Goal: Task Accomplishment & Management: Use online tool/utility

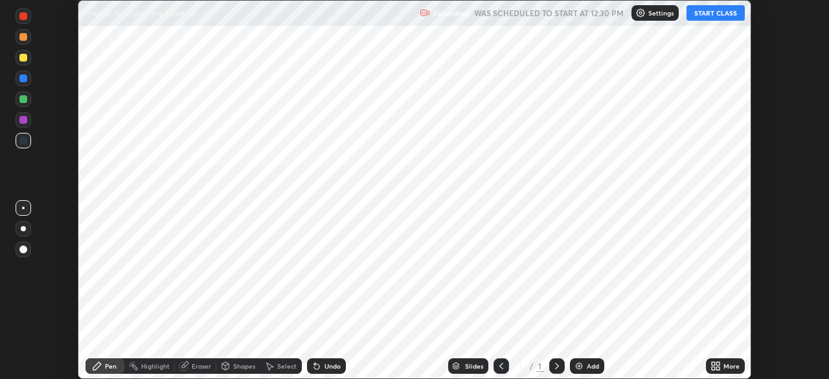
scroll to position [379, 828]
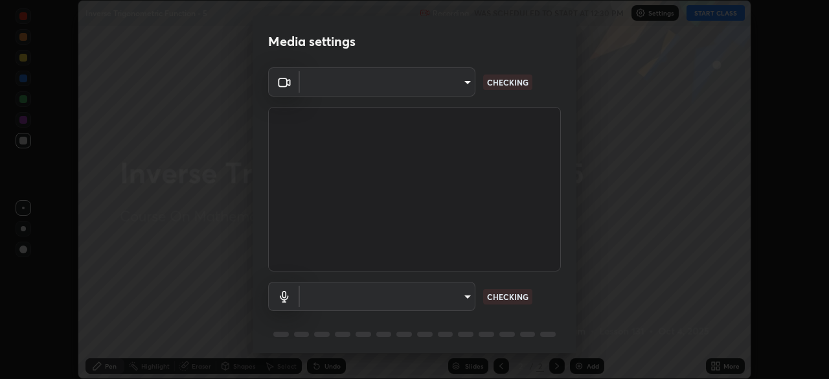
type input "5b0ce39d11be3a435715daab6ad7fa25508616855f5d18a60cdf0faa8df0ce2b"
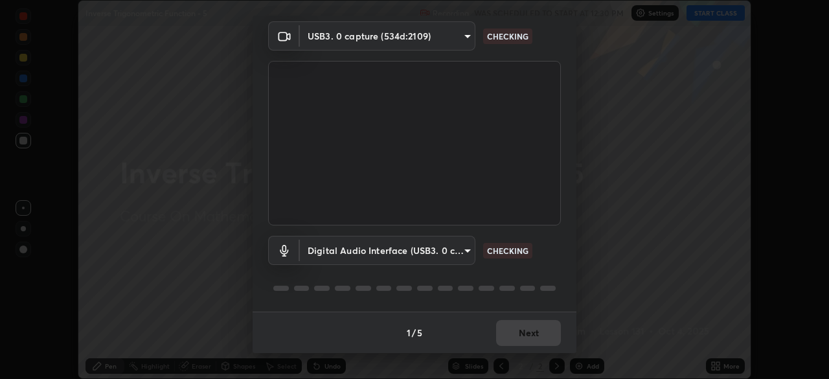
click at [336, 243] on body "Erase all Inverse Trigonometric Function - 5 Recording WAS SCHEDULED TO START A…" at bounding box center [414, 189] width 829 height 379
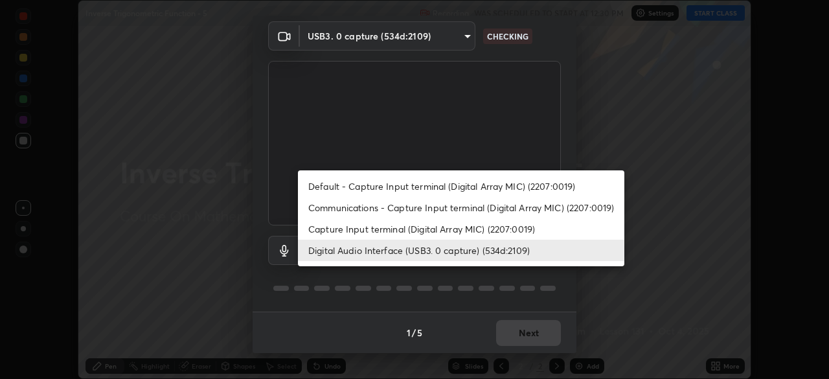
click at [396, 225] on li "Capture Input terminal (Digital Array MIC) (2207:0019)" at bounding box center [461, 228] width 326 height 21
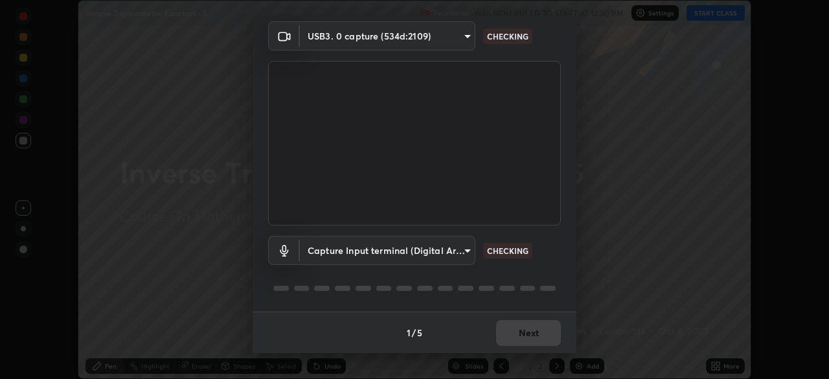
click at [384, 251] on body "Erase all Inverse Trigonometric Function - 5 Recording WAS SCHEDULED TO START A…" at bounding box center [414, 189] width 829 height 379
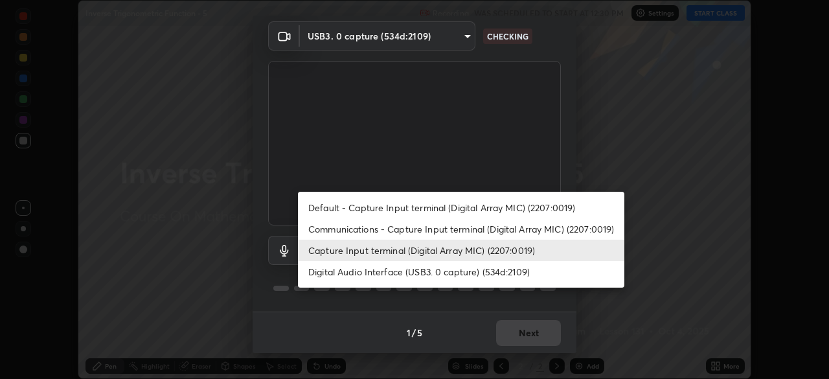
click at [394, 274] on li "Digital Audio Interface (USB3. 0 capture) (534d:2109)" at bounding box center [461, 271] width 326 height 21
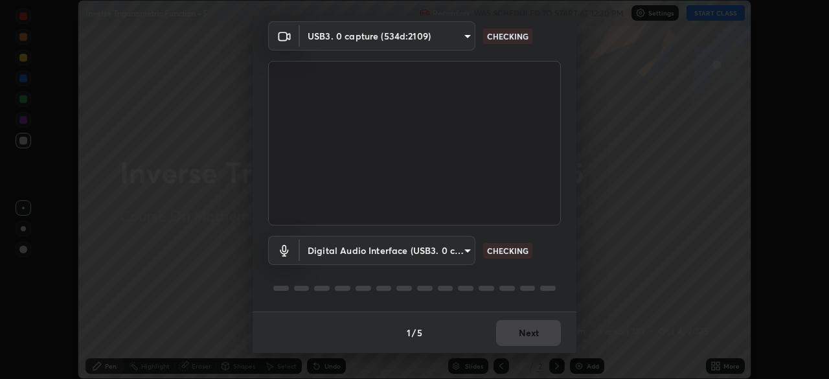
type input "a79e2c37a3e820974fa073ddb46aa6e630d5ecfd19982edee8f34e1274aecea6"
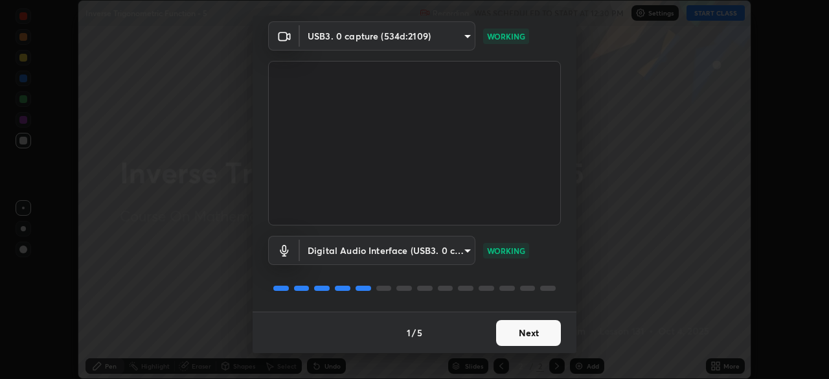
click at [511, 336] on button "Next" at bounding box center [528, 333] width 65 height 26
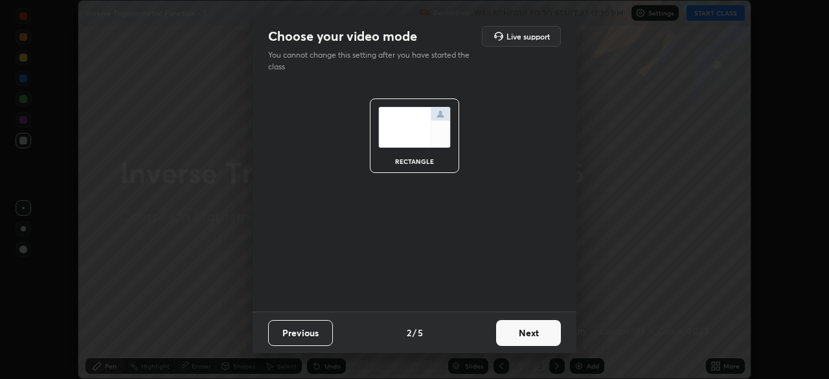
scroll to position [0, 0]
click at [515, 331] on button "Next" at bounding box center [528, 333] width 65 height 26
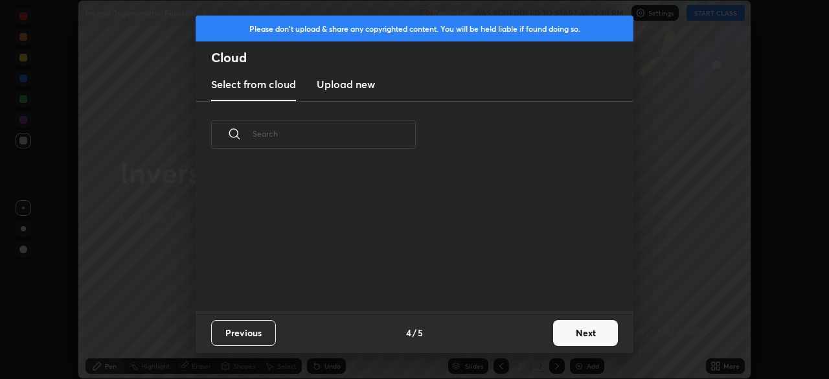
click at [567, 334] on button "Next" at bounding box center [585, 333] width 65 height 26
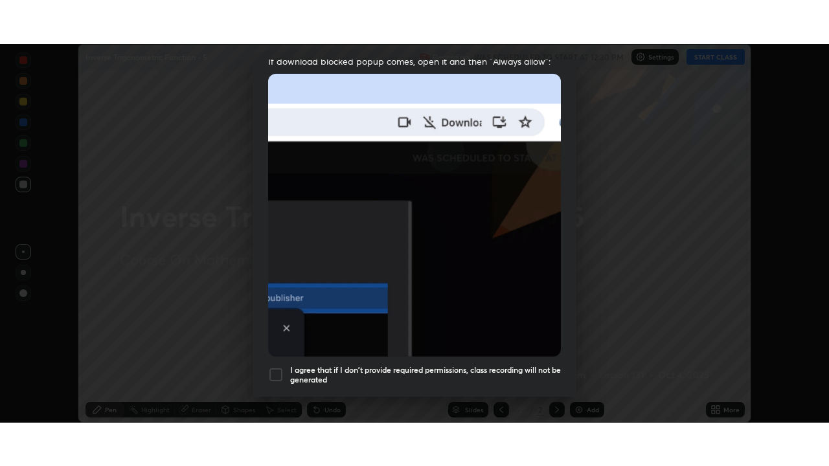
scroll to position [310, 0]
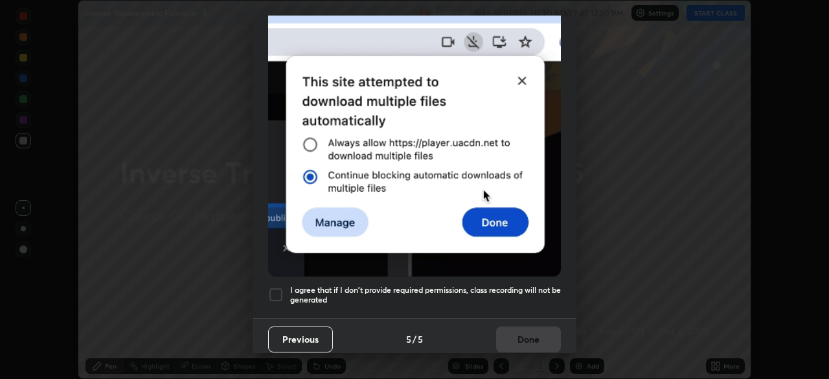
click at [483, 285] on h5 "I agree that if I don't provide required permissions, class recording will not …" at bounding box center [425, 295] width 271 height 20
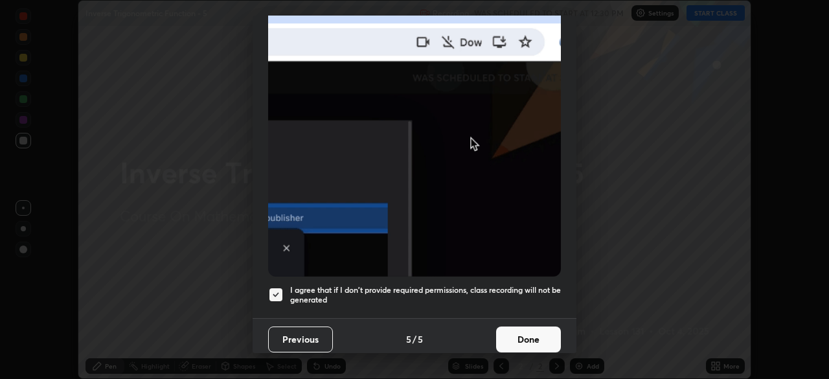
click at [517, 334] on button "Done" at bounding box center [528, 339] width 65 height 26
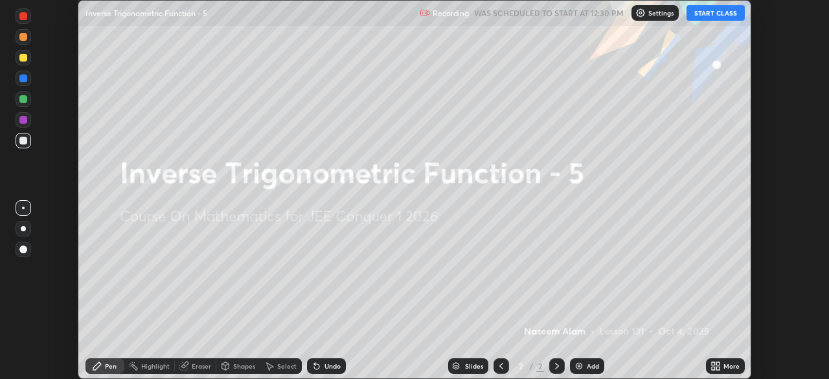
click at [718, 369] on icon at bounding box center [717, 368] width 3 height 3
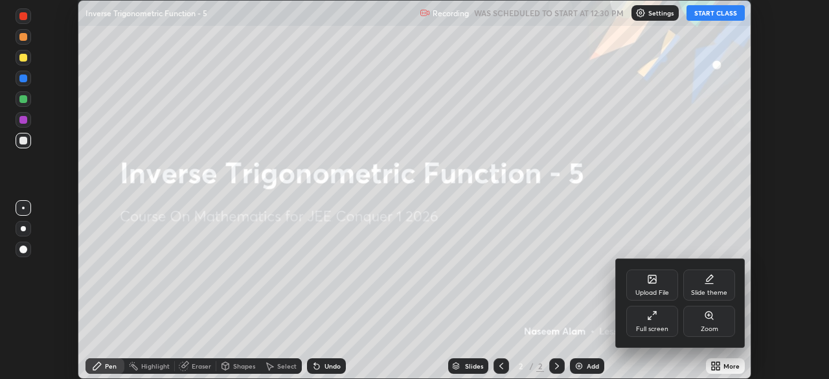
click at [656, 321] on div "Full screen" at bounding box center [652, 321] width 52 height 31
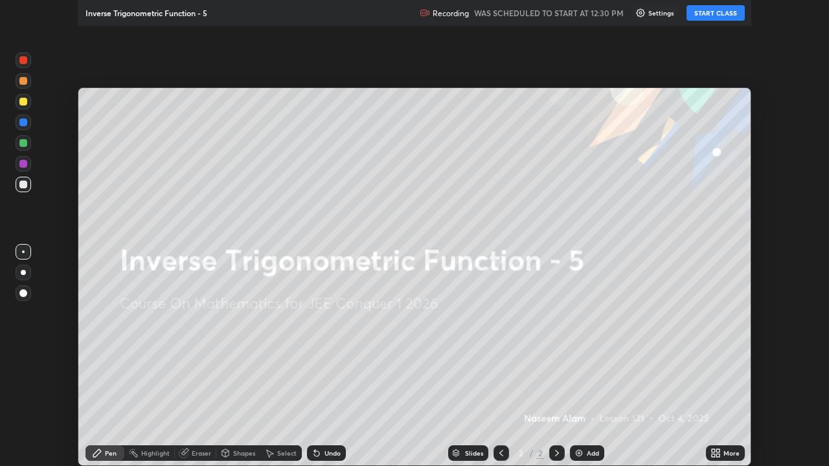
scroll to position [466, 829]
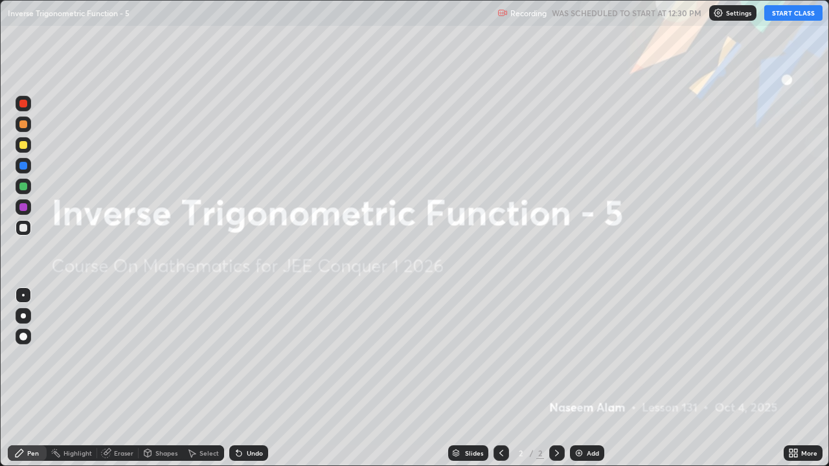
click at [791, 14] on button "START CLASS" at bounding box center [793, 13] width 58 height 16
click at [582, 378] on img at bounding box center [579, 453] width 10 height 10
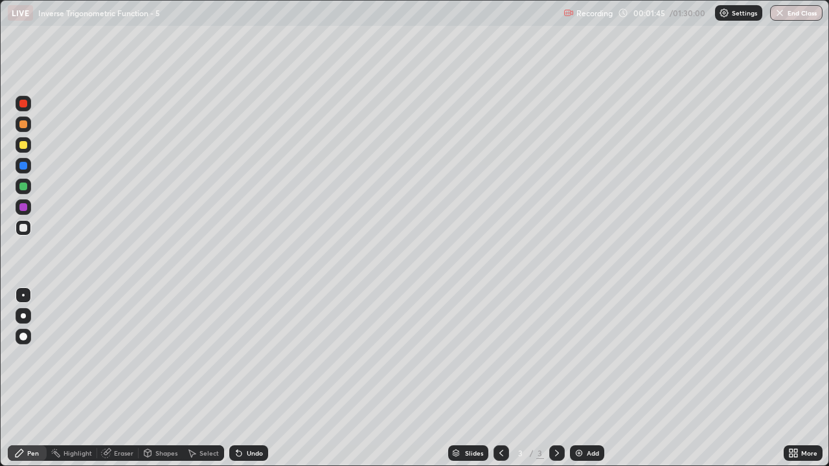
click at [248, 378] on div "Undo" at bounding box center [255, 453] width 16 height 6
click at [243, 378] on div "Undo" at bounding box center [248, 454] width 39 height 16
click at [244, 378] on div "Undo" at bounding box center [248, 454] width 39 height 16
click at [197, 378] on div "Select" at bounding box center [203, 454] width 41 height 16
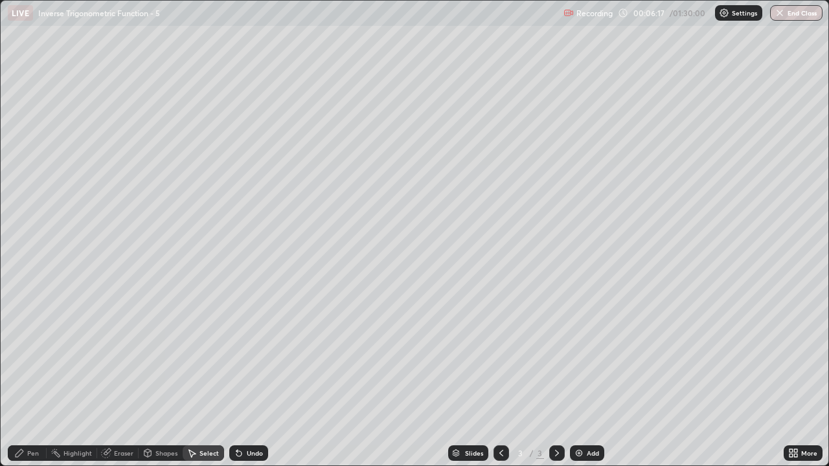
click at [36, 378] on div "Pen" at bounding box center [27, 454] width 39 height 16
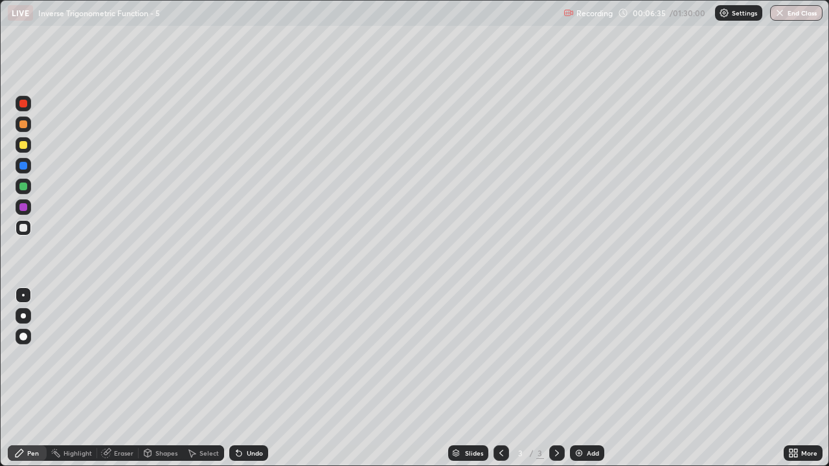
click at [576, 378] on img at bounding box center [579, 453] width 10 height 10
click at [251, 378] on div "Undo" at bounding box center [255, 453] width 16 height 6
click at [250, 378] on div "Undo" at bounding box center [255, 453] width 16 height 6
click at [236, 378] on icon at bounding box center [236, 450] width 1 height 1
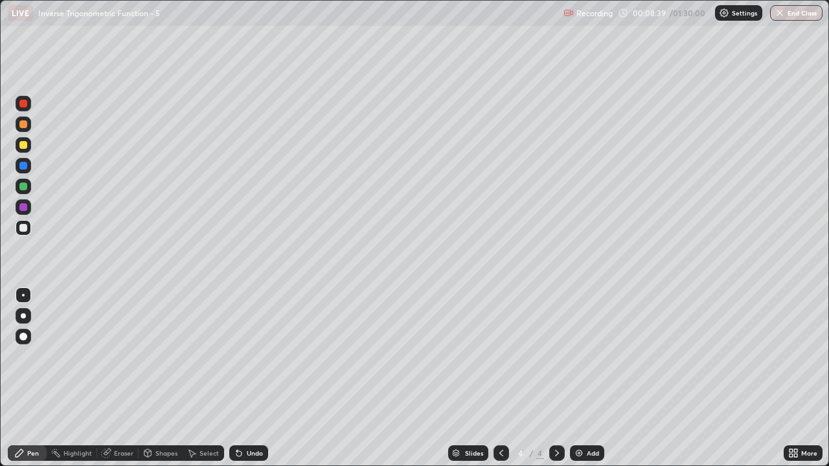
click at [578, 378] on img at bounding box center [579, 453] width 10 height 10
click at [251, 378] on div "Undo" at bounding box center [255, 453] width 16 height 6
click at [255, 378] on div "Undo" at bounding box center [255, 453] width 16 height 6
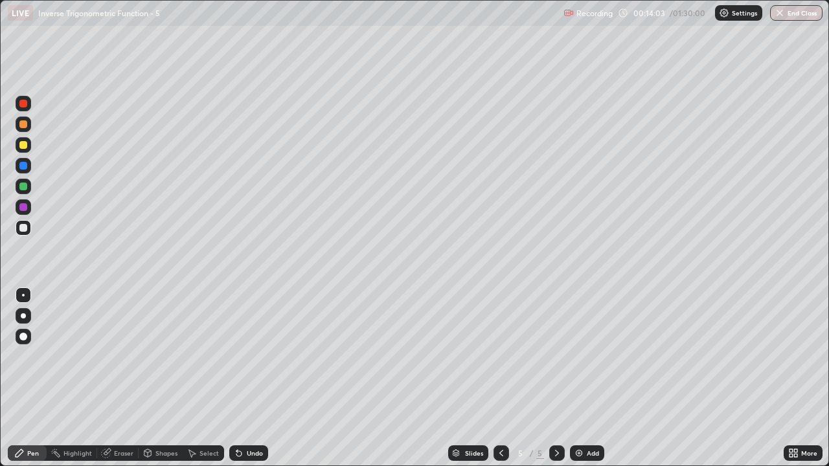
click at [249, 378] on div "Undo" at bounding box center [255, 453] width 16 height 6
click at [209, 378] on div "Select" at bounding box center [208, 453] width 19 height 6
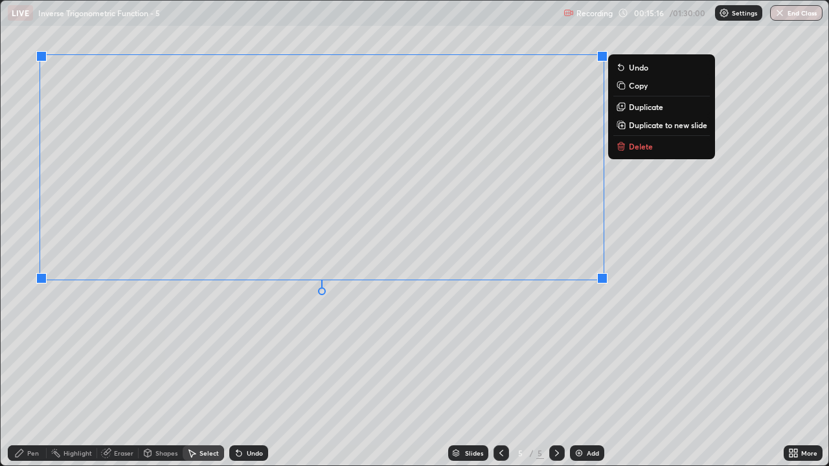
click at [603, 336] on div "0 ° Undo Copy Duplicate Duplicate to new slide Delete" at bounding box center [415, 233] width 828 height 465
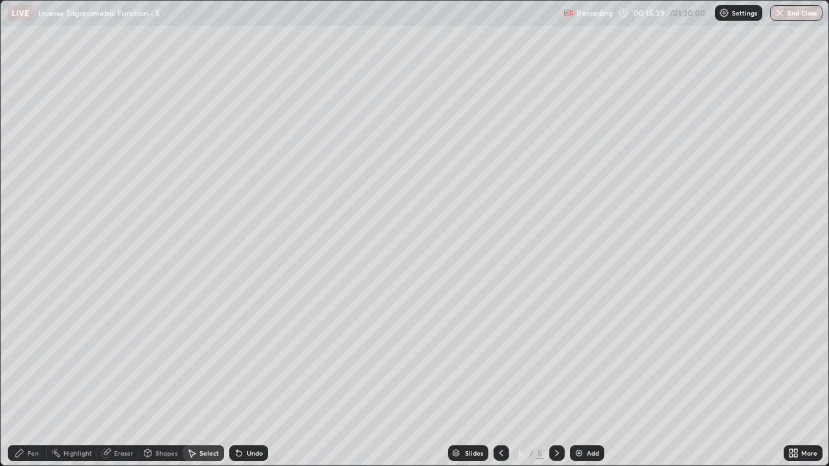
click at [613, 253] on div "0 ° Undo Copy Duplicate Duplicate to new slide Delete" at bounding box center [415, 233] width 828 height 465
click at [25, 378] on div "Pen" at bounding box center [27, 454] width 39 height 16
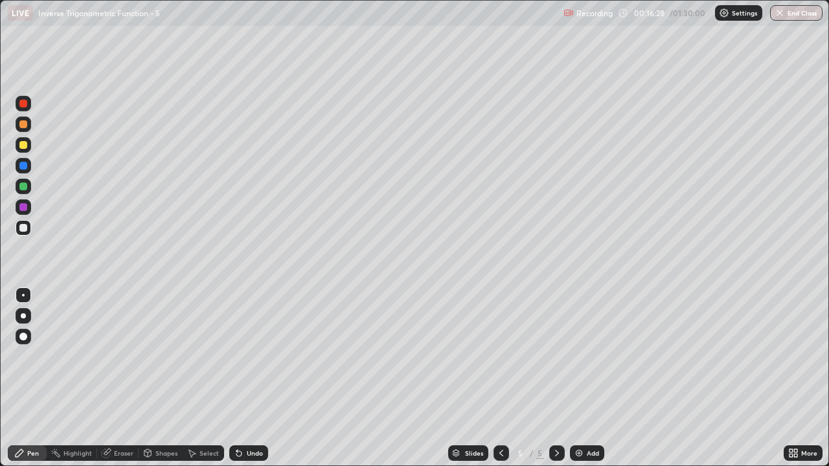
click at [253, 378] on div "Undo" at bounding box center [255, 453] width 16 height 6
click at [588, 378] on div "Add" at bounding box center [587, 454] width 34 height 16
click at [251, 378] on div "Undo" at bounding box center [255, 453] width 16 height 6
click at [249, 378] on div "Undo" at bounding box center [255, 453] width 16 height 6
click at [256, 378] on div "Undo" at bounding box center [255, 453] width 16 height 6
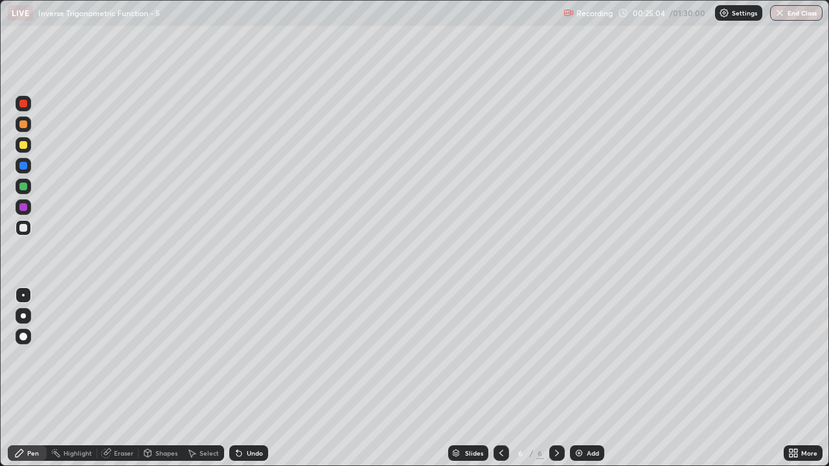
click at [255, 378] on div "Undo" at bounding box center [255, 453] width 16 height 6
click at [249, 378] on div "Undo" at bounding box center [255, 453] width 16 height 6
click at [251, 378] on div "Undo" at bounding box center [255, 453] width 16 height 6
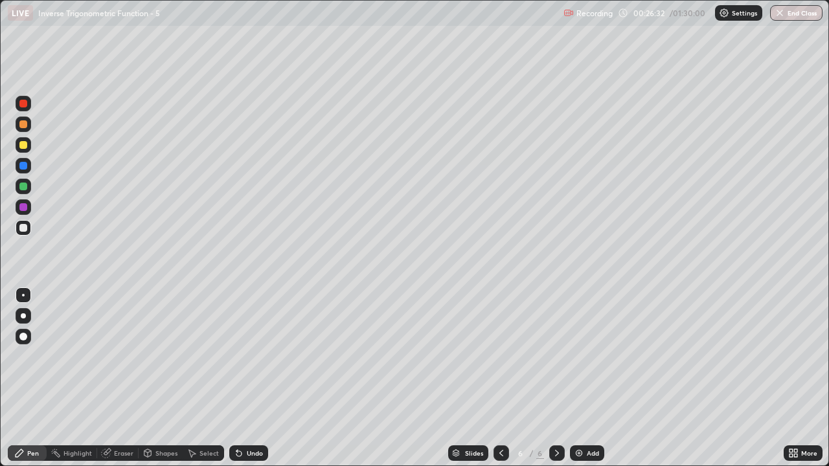
click at [578, 378] on img at bounding box center [579, 453] width 10 height 10
click at [252, 378] on div "Undo" at bounding box center [255, 453] width 16 height 6
click at [244, 378] on div "Undo" at bounding box center [248, 454] width 39 height 16
click at [249, 378] on div "Undo" at bounding box center [255, 453] width 16 height 6
click at [583, 378] on div "Add" at bounding box center [587, 454] width 34 height 16
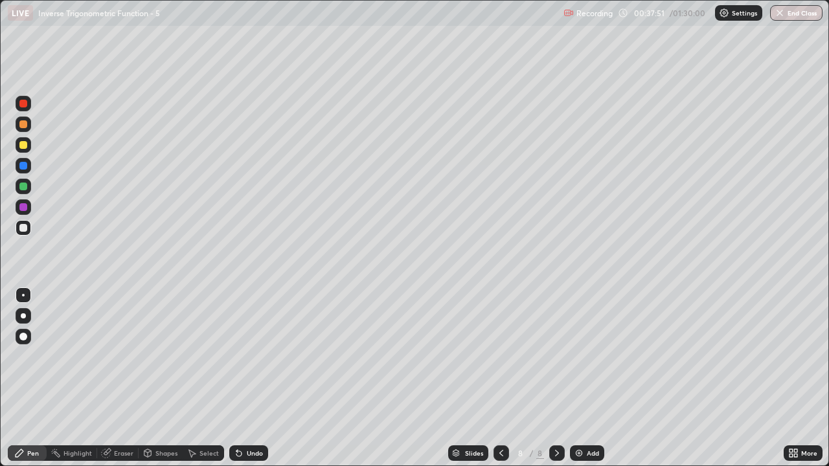
click at [249, 378] on div "Undo" at bounding box center [255, 453] width 16 height 6
click at [248, 378] on div "Undo" at bounding box center [255, 453] width 16 height 6
click at [250, 378] on div "Undo" at bounding box center [255, 453] width 16 height 6
click at [255, 378] on div "Undo" at bounding box center [255, 453] width 16 height 6
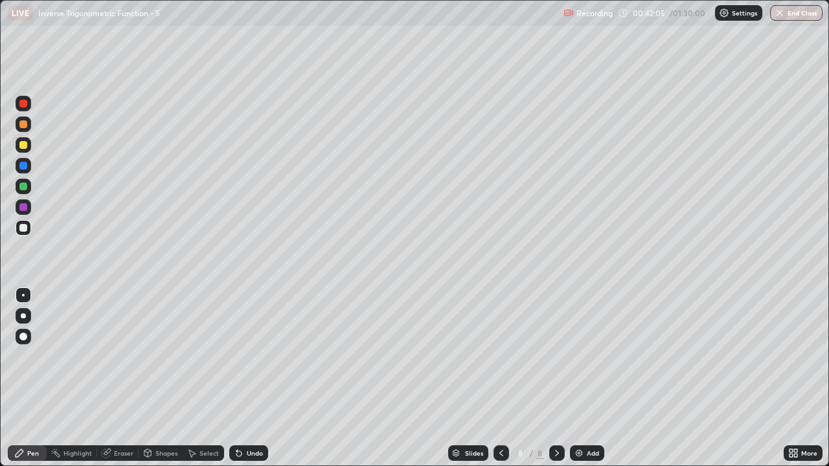
click at [250, 378] on div "Undo" at bounding box center [255, 453] width 16 height 6
click at [584, 378] on div "Add" at bounding box center [587, 454] width 34 height 16
click at [23, 146] on div at bounding box center [23, 145] width 8 height 8
click at [20, 225] on div at bounding box center [23, 228] width 8 height 8
click at [253, 378] on div "Undo" at bounding box center [255, 453] width 16 height 6
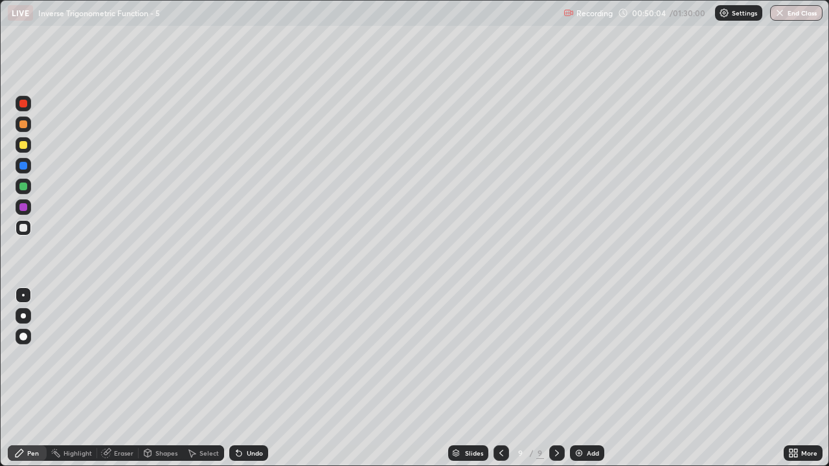
click at [255, 378] on div "Undo" at bounding box center [255, 453] width 16 height 6
click at [120, 378] on div "Eraser" at bounding box center [123, 453] width 19 height 6
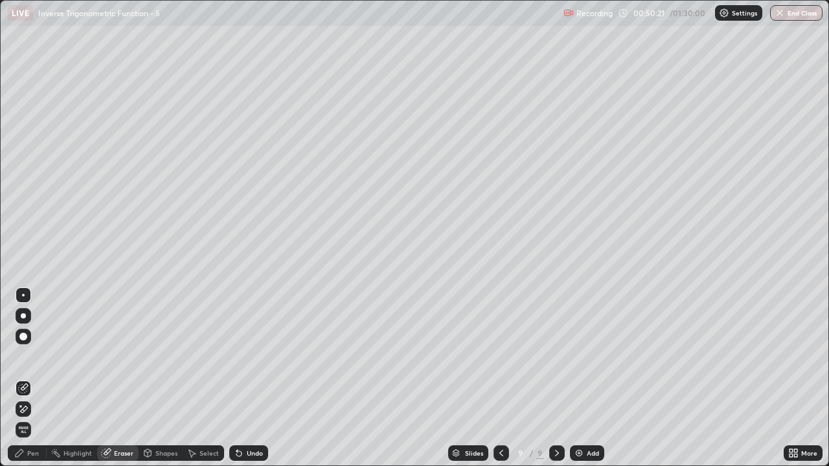
click at [20, 378] on icon at bounding box center [19, 453] width 10 height 10
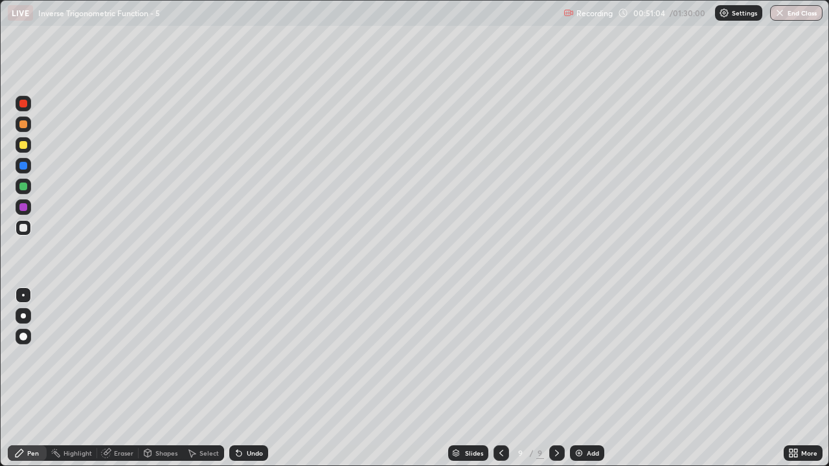
click at [254, 378] on div "Undo" at bounding box center [255, 453] width 16 height 6
click at [253, 378] on div "Undo" at bounding box center [255, 453] width 16 height 6
click at [255, 378] on div "Undo" at bounding box center [255, 453] width 16 height 6
click at [25, 146] on div at bounding box center [23, 145] width 8 height 8
click at [256, 378] on div "Undo" at bounding box center [255, 453] width 16 height 6
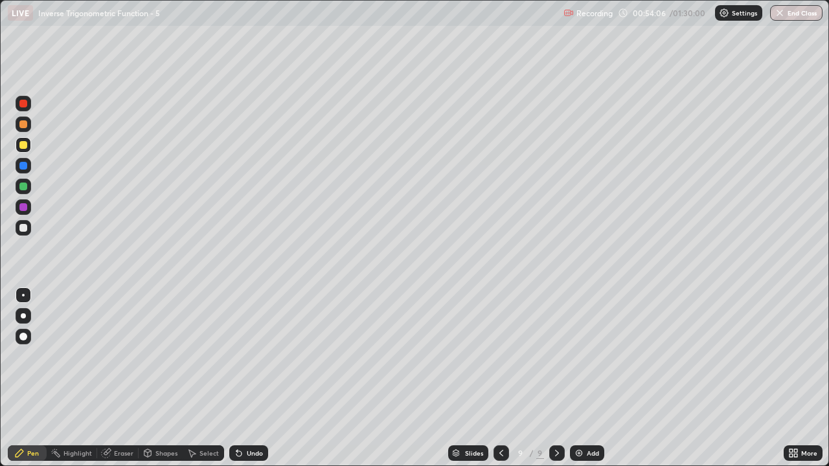
click at [256, 378] on div "Undo" at bounding box center [255, 453] width 16 height 6
click at [252, 378] on div "Undo" at bounding box center [255, 453] width 16 height 6
click at [578, 378] on img at bounding box center [579, 453] width 10 height 10
click at [23, 226] on div at bounding box center [23, 228] width 8 height 8
click at [247, 378] on div "Undo" at bounding box center [255, 453] width 16 height 6
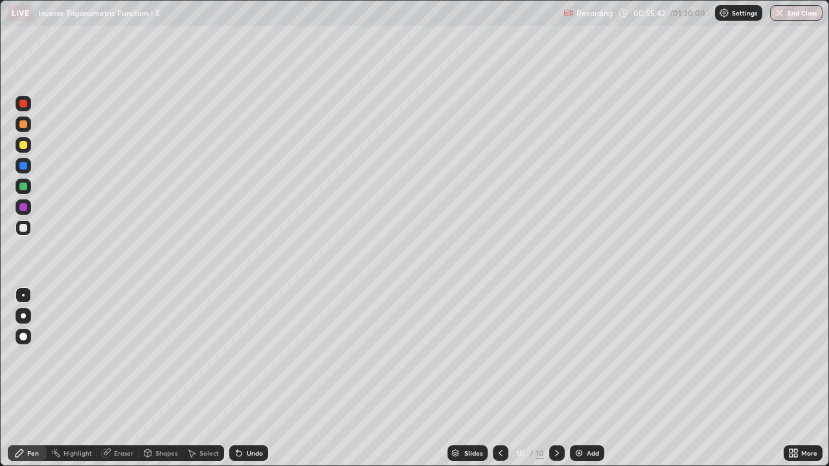
click at [249, 378] on div "Undo" at bounding box center [255, 453] width 16 height 6
click at [25, 145] on div at bounding box center [23, 145] width 8 height 8
click at [251, 378] on div "Undo" at bounding box center [255, 453] width 16 height 6
click at [23, 231] on div at bounding box center [23, 228] width 8 height 8
click at [247, 378] on div "Undo" at bounding box center [255, 453] width 16 height 6
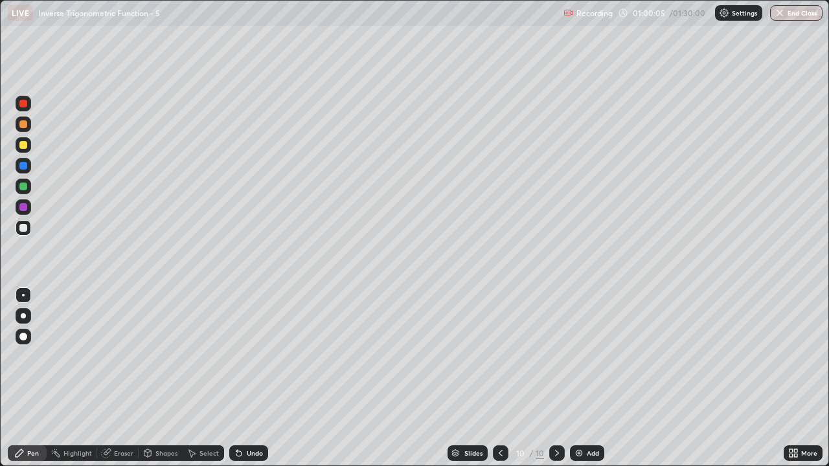
click at [249, 378] on div "Undo" at bounding box center [255, 453] width 16 height 6
click at [201, 378] on div "Select" at bounding box center [208, 453] width 19 height 6
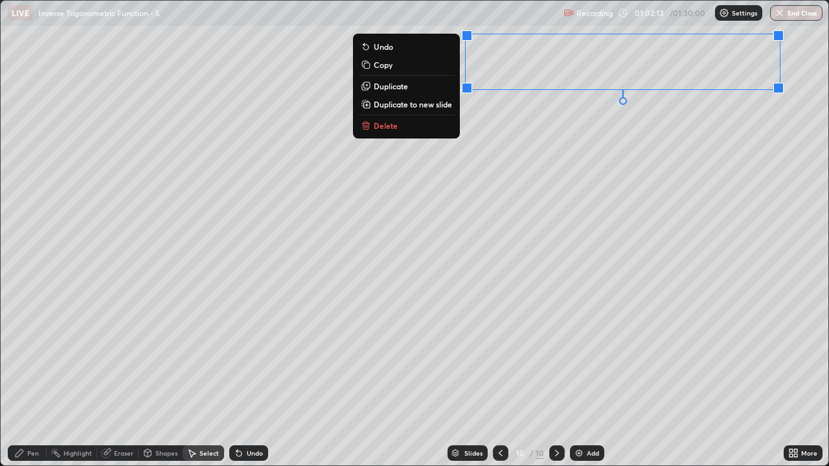
click at [581, 187] on div "0 ° Undo Copy Duplicate Duplicate to new slide Delete" at bounding box center [415, 233] width 828 height 465
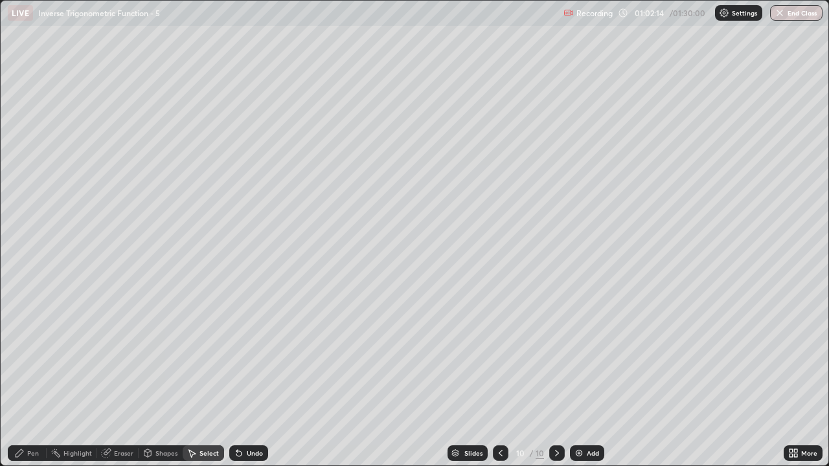
click at [32, 378] on div "Pen" at bounding box center [33, 453] width 12 height 6
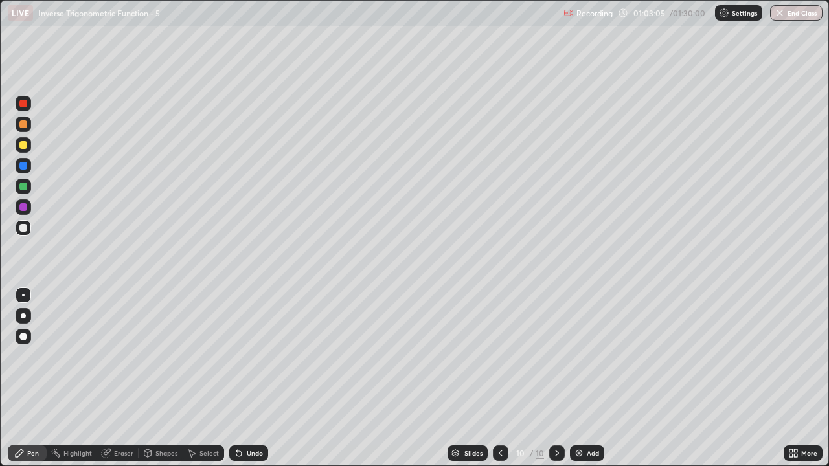
click at [242, 378] on div "Undo" at bounding box center [248, 454] width 39 height 16
click at [247, 378] on div "Undo" at bounding box center [255, 453] width 16 height 6
click at [23, 146] on div at bounding box center [23, 145] width 8 height 8
click at [23, 224] on div at bounding box center [23, 228] width 8 height 8
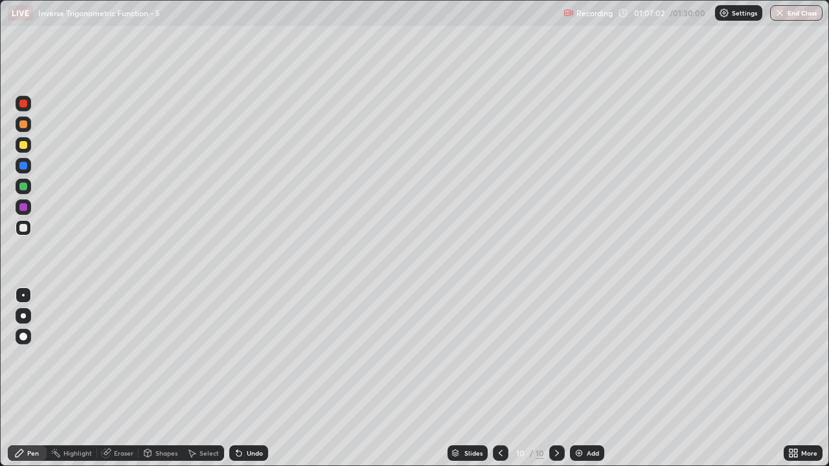
click at [203, 378] on div "Select" at bounding box center [208, 453] width 19 height 6
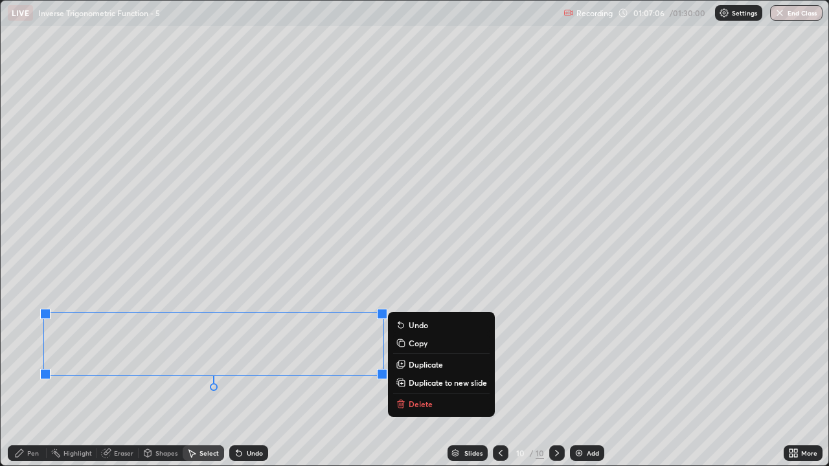
click at [411, 378] on p "Duplicate to new slide" at bounding box center [448, 383] width 78 height 10
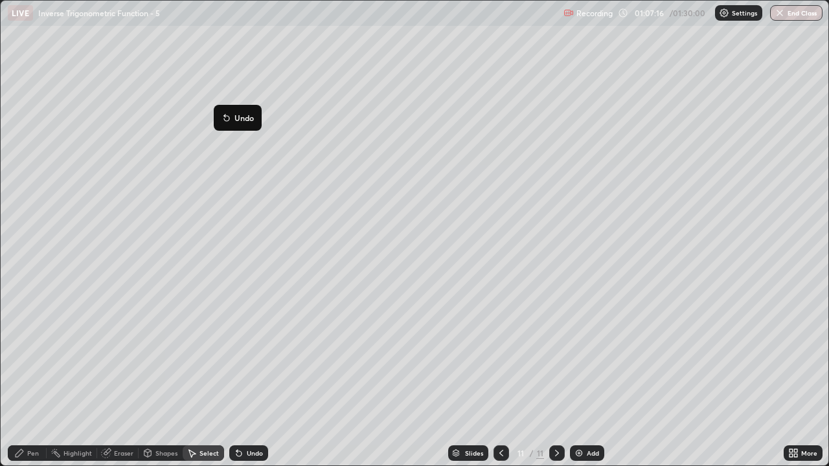
click at [24, 378] on icon at bounding box center [19, 453] width 10 height 10
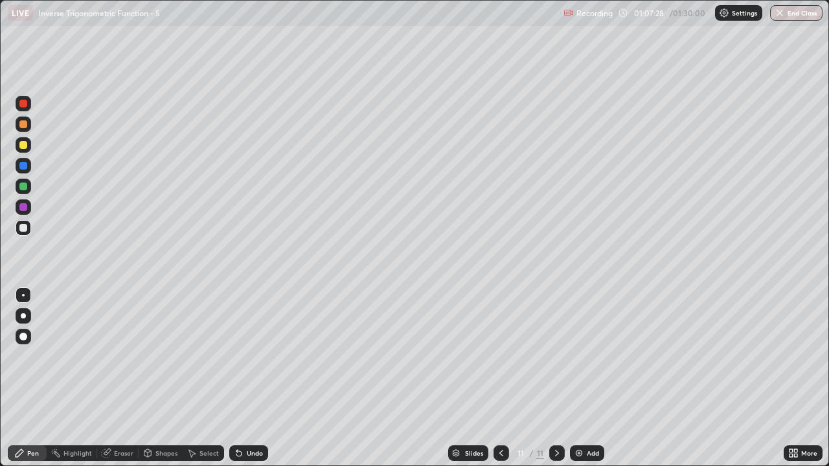
click at [24, 378] on icon at bounding box center [19, 453] width 10 height 10
click at [115, 378] on div "Eraser" at bounding box center [123, 453] width 19 height 6
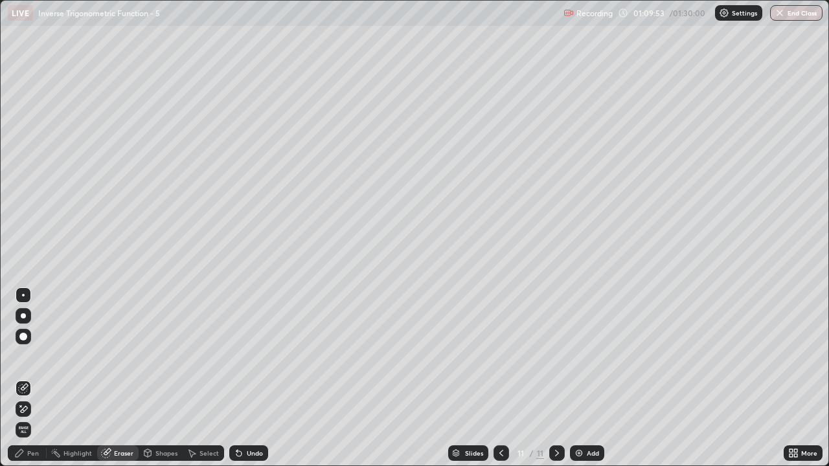
click at [35, 378] on div "Pen" at bounding box center [33, 453] width 12 height 6
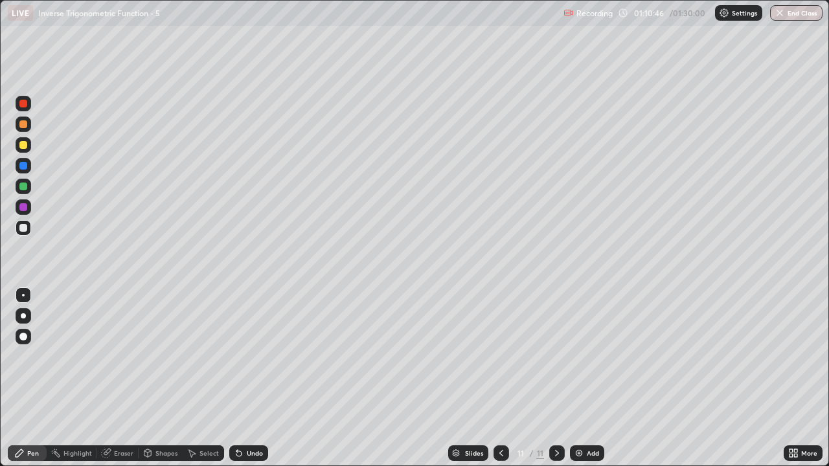
click at [113, 378] on div "Eraser" at bounding box center [117, 454] width 41 height 16
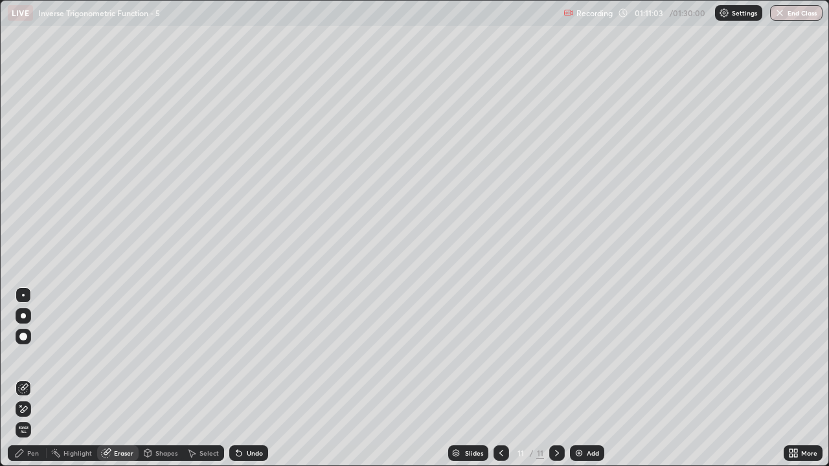
click at [240, 378] on div "Undo" at bounding box center [248, 454] width 39 height 16
click at [242, 378] on icon at bounding box center [239, 453] width 10 height 10
click at [33, 378] on div "Pen" at bounding box center [33, 453] width 12 height 6
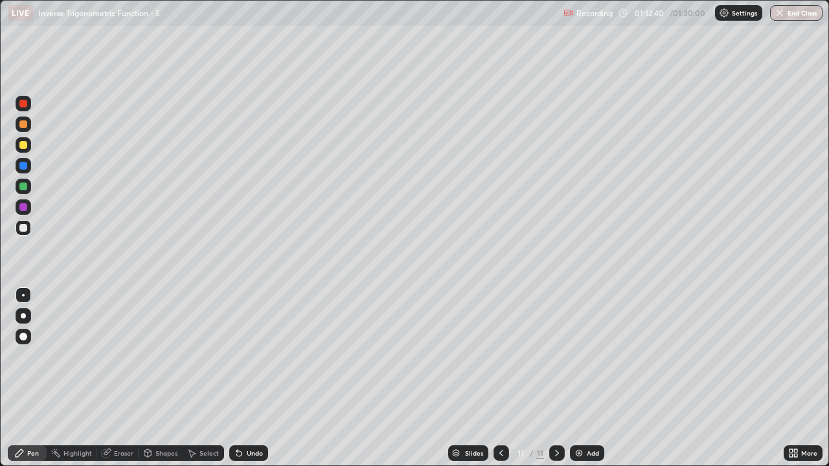
click at [247, 378] on div "Undo" at bounding box center [255, 453] width 16 height 6
click at [256, 378] on div "Undo" at bounding box center [255, 453] width 16 height 6
click at [575, 378] on img at bounding box center [579, 453] width 10 height 10
click at [255, 378] on div "Undo" at bounding box center [255, 453] width 16 height 6
click at [256, 378] on div "Undo" at bounding box center [255, 453] width 16 height 6
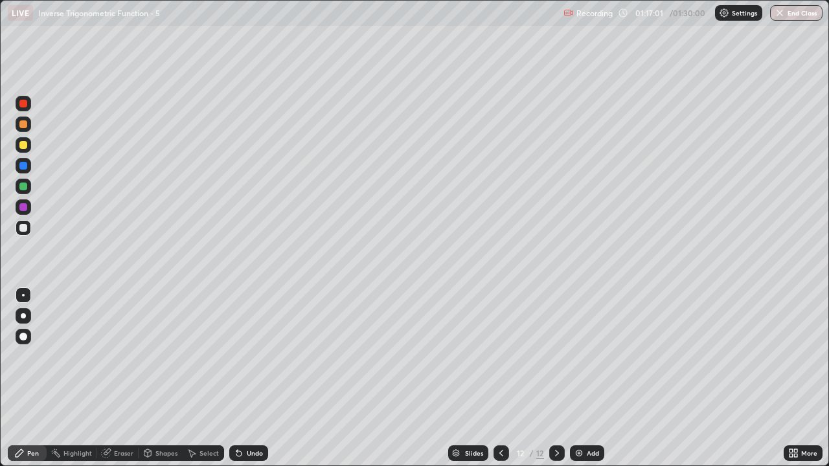
click at [580, 378] on img at bounding box center [579, 453] width 10 height 10
click at [249, 378] on div "Undo" at bounding box center [255, 453] width 16 height 6
click at [498, 378] on div at bounding box center [502, 454] width 16 height 16
click at [557, 378] on icon at bounding box center [557, 453] width 10 height 10
click at [258, 378] on div "Undo" at bounding box center [255, 453] width 16 height 6
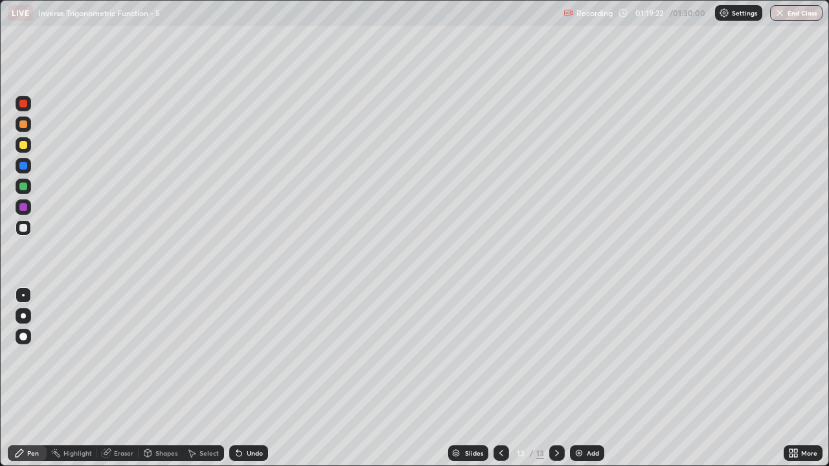
click at [23, 144] on div at bounding box center [23, 145] width 8 height 8
click at [23, 227] on div at bounding box center [23, 228] width 8 height 8
click at [251, 378] on div "Undo" at bounding box center [255, 453] width 16 height 6
click at [253, 378] on div "Undo" at bounding box center [255, 453] width 16 height 6
click at [252, 378] on div "Undo" at bounding box center [255, 453] width 16 height 6
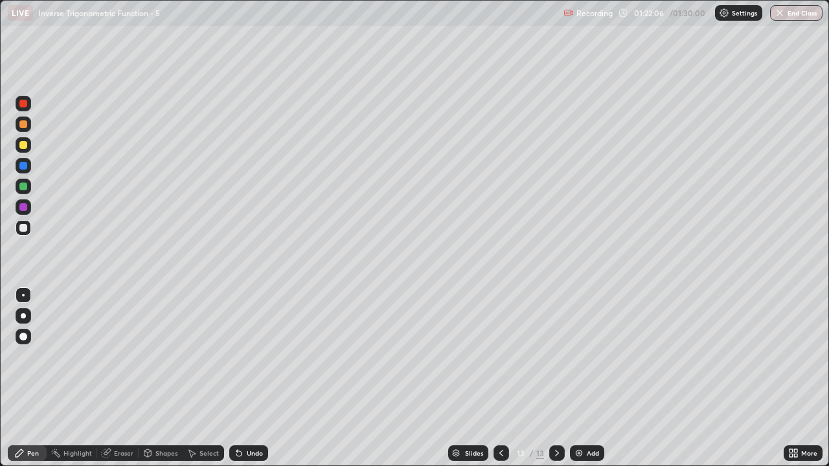
click at [249, 378] on div "Undo" at bounding box center [255, 453] width 16 height 6
click at [247, 378] on div "Undo" at bounding box center [255, 453] width 16 height 6
click at [20, 147] on div at bounding box center [23, 145] width 8 height 8
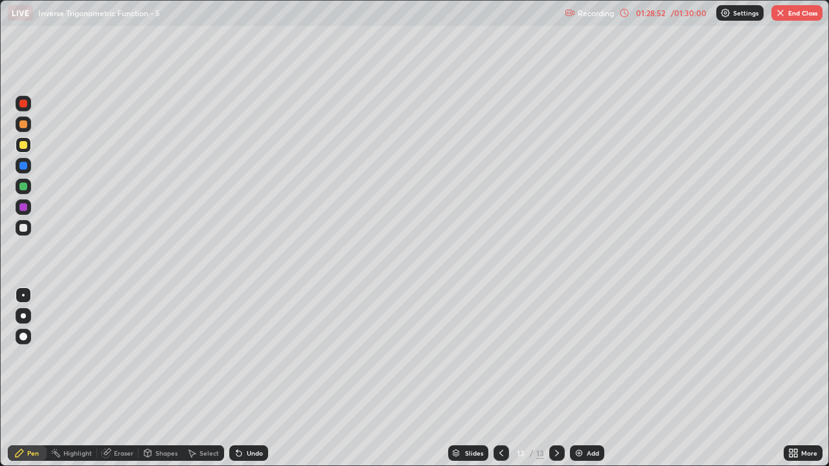
click at [244, 378] on div "Undo" at bounding box center [248, 454] width 39 height 16
click at [245, 378] on div "Undo" at bounding box center [248, 454] width 39 height 16
click at [244, 378] on div "Undo" at bounding box center [248, 454] width 39 height 16
click at [249, 378] on div "Undo" at bounding box center [255, 453] width 16 height 6
click at [247, 378] on div "Undo" at bounding box center [255, 453] width 16 height 6
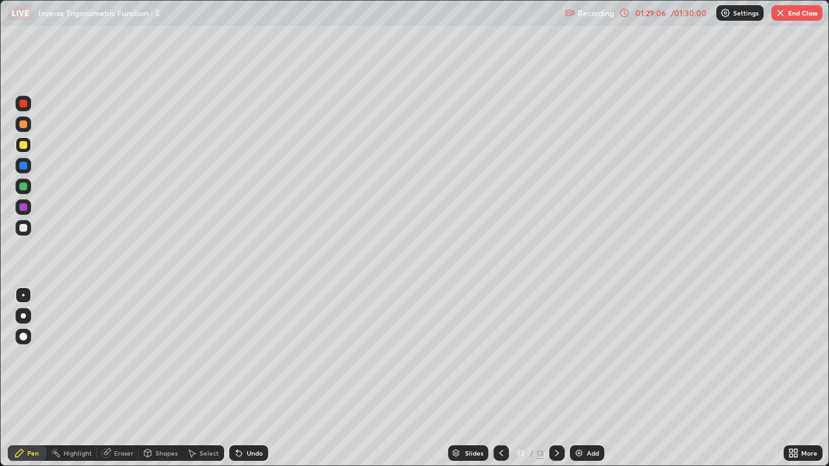
click at [30, 182] on div at bounding box center [24, 187] width 16 height 16
click at [23, 166] on div at bounding box center [23, 166] width 8 height 8
click at [27, 228] on div at bounding box center [23, 228] width 8 height 8
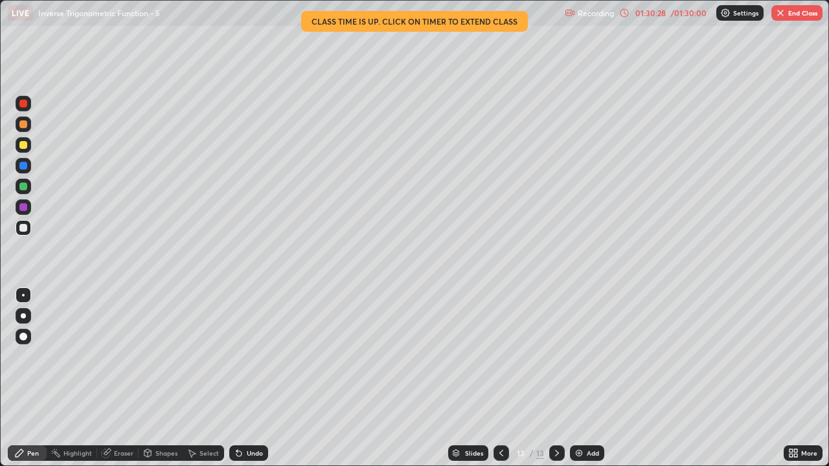
click at [205, 378] on div "Select" at bounding box center [208, 453] width 19 height 6
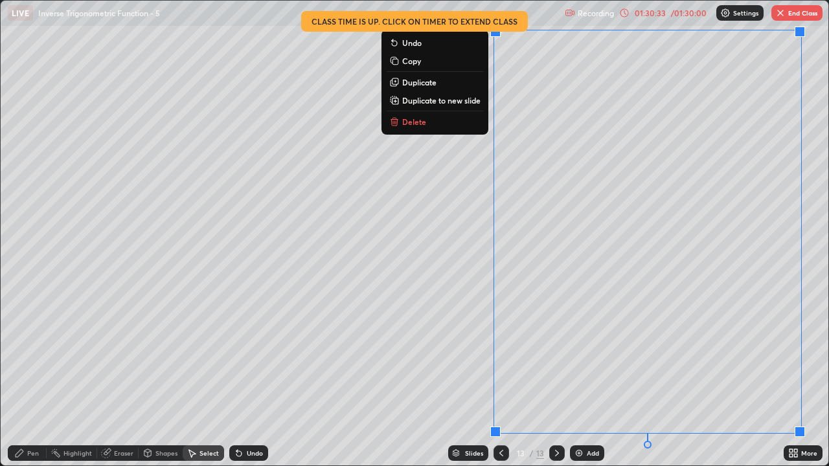
click at [422, 103] on p "Duplicate to new slide" at bounding box center [441, 100] width 78 height 10
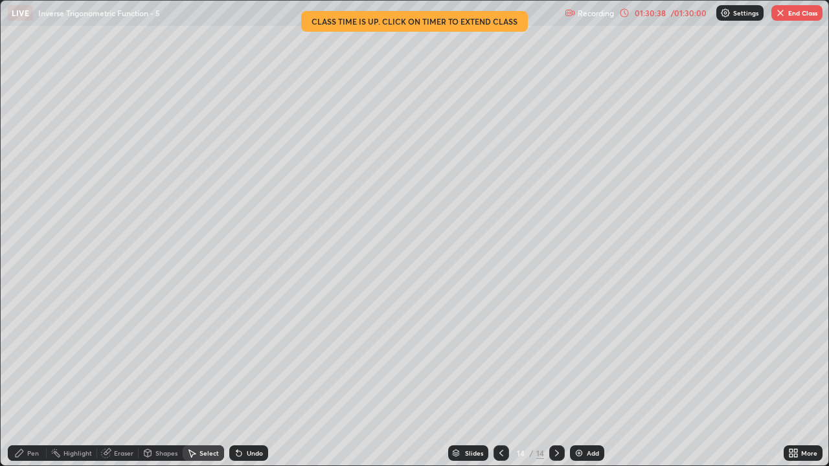
click at [22, 378] on icon at bounding box center [20, 454] width 8 height 8
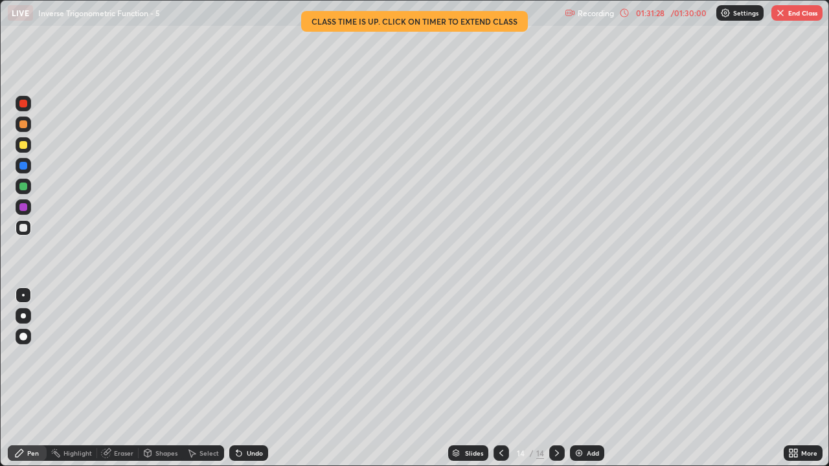
click at [247, 378] on div "Undo" at bounding box center [255, 453] width 16 height 6
click at [243, 378] on div "Undo" at bounding box center [248, 454] width 39 height 16
click at [116, 378] on div "Eraser" at bounding box center [123, 453] width 19 height 6
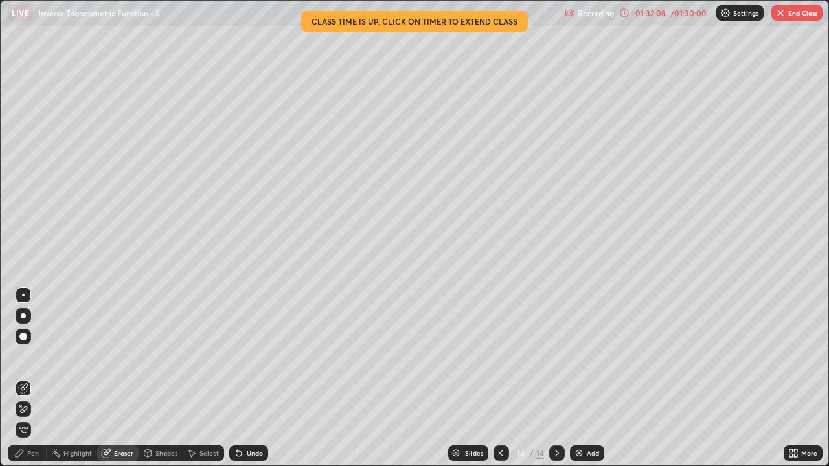
click at [21, 378] on icon at bounding box center [19, 453] width 10 height 10
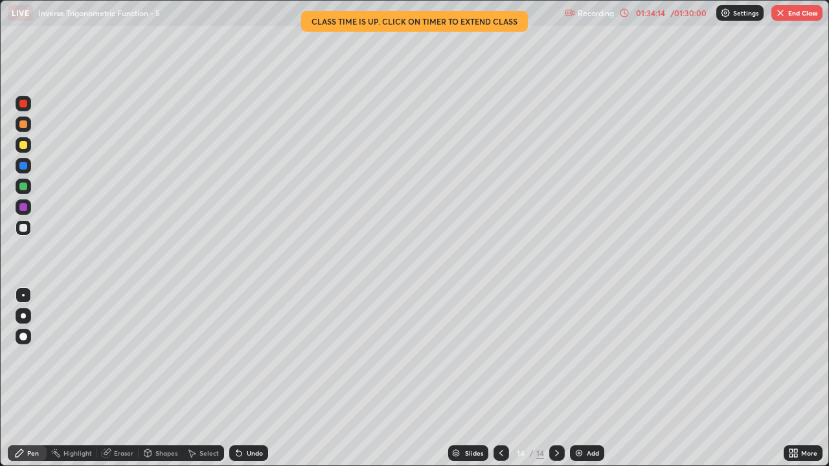
click at [803, 13] on button "End Class" at bounding box center [796, 13] width 51 height 16
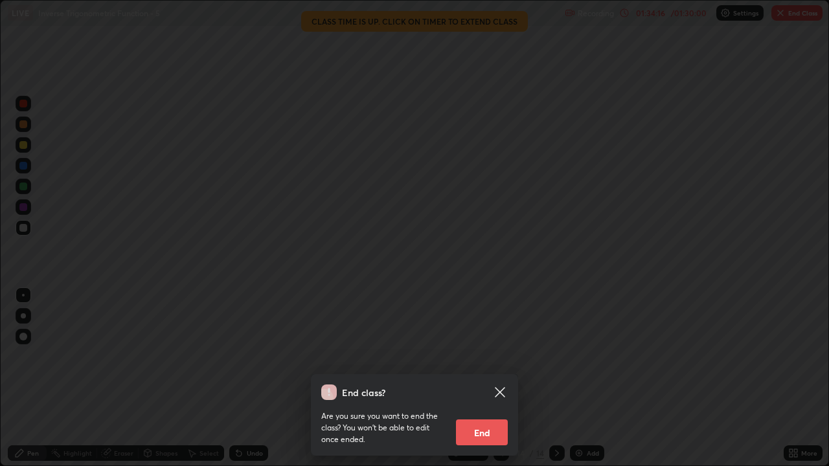
click at [491, 378] on button "End" at bounding box center [482, 433] width 52 height 26
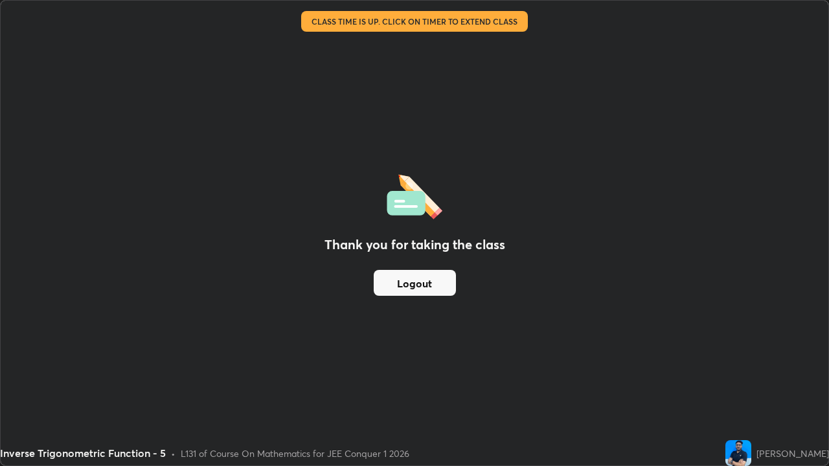
click at [391, 280] on button "Logout" at bounding box center [415, 283] width 82 height 26
